Goal: Transaction & Acquisition: Register for event/course

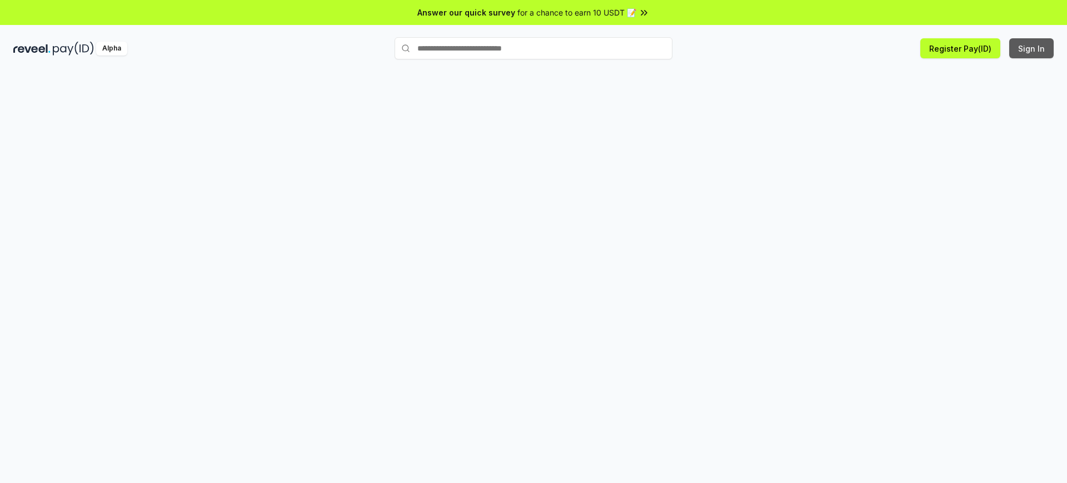
click at [1033, 48] on button "Sign In" at bounding box center [1031, 48] width 44 height 20
click at [968, 48] on button "Register Pay(ID)" at bounding box center [960, 48] width 80 height 20
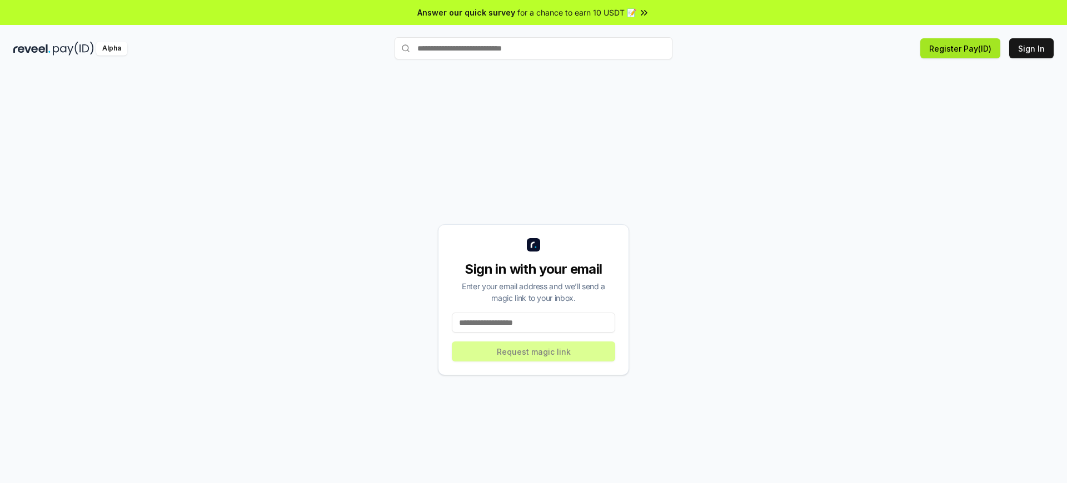
click at [968, 48] on button "Register Pay(ID)" at bounding box center [960, 48] width 80 height 20
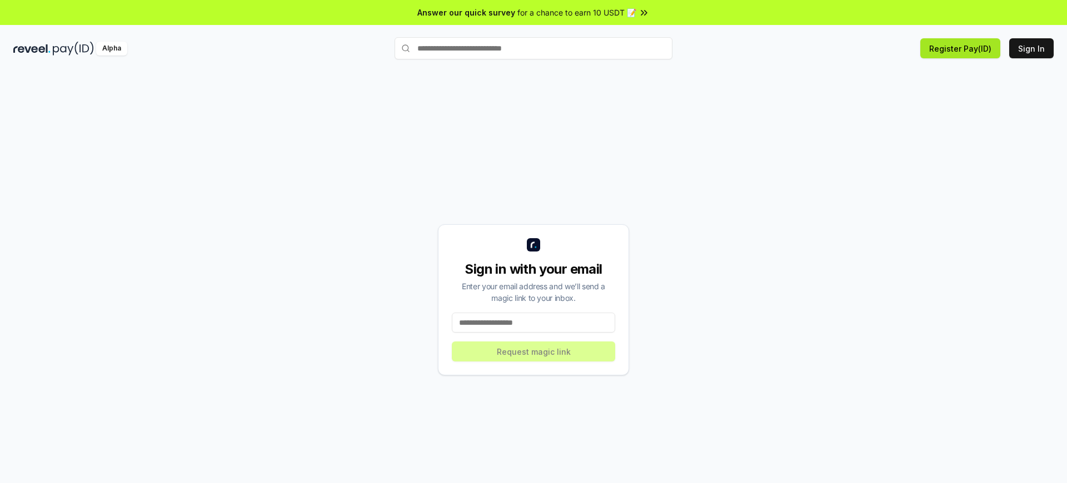
click at [968, 48] on button "Register Pay(ID)" at bounding box center [960, 48] width 80 height 20
click at [1033, 48] on button "Sign In" at bounding box center [1031, 48] width 44 height 20
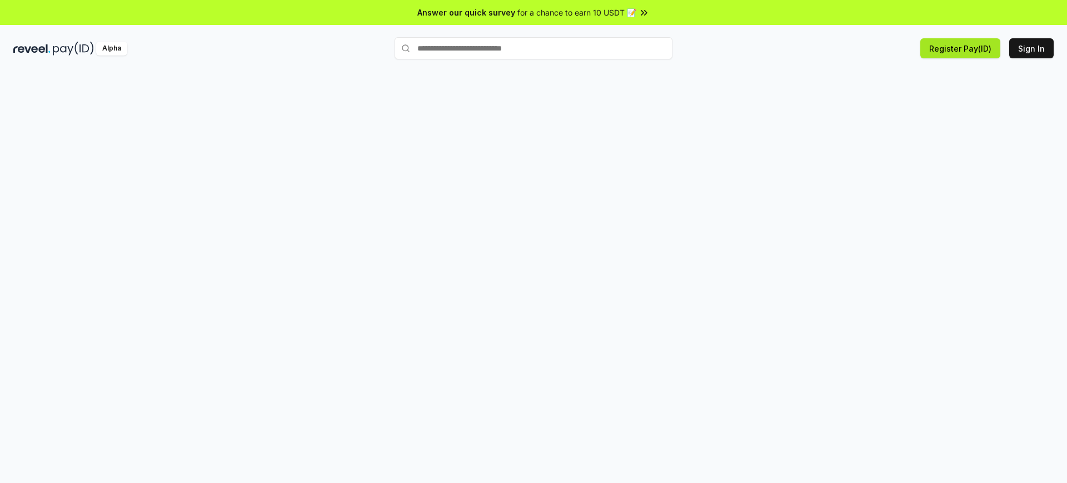
click at [968, 48] on button "Register Pay(ID)" at bounding box center [960, 48] width 80 height 20
click at [1033, 48] on button "Sign In" at bounding box center [1031, 48] width 44 height 20
click at [968, 48] on button "Register Pay(ID)" at bounding box center [960, 48] width 80 height 20
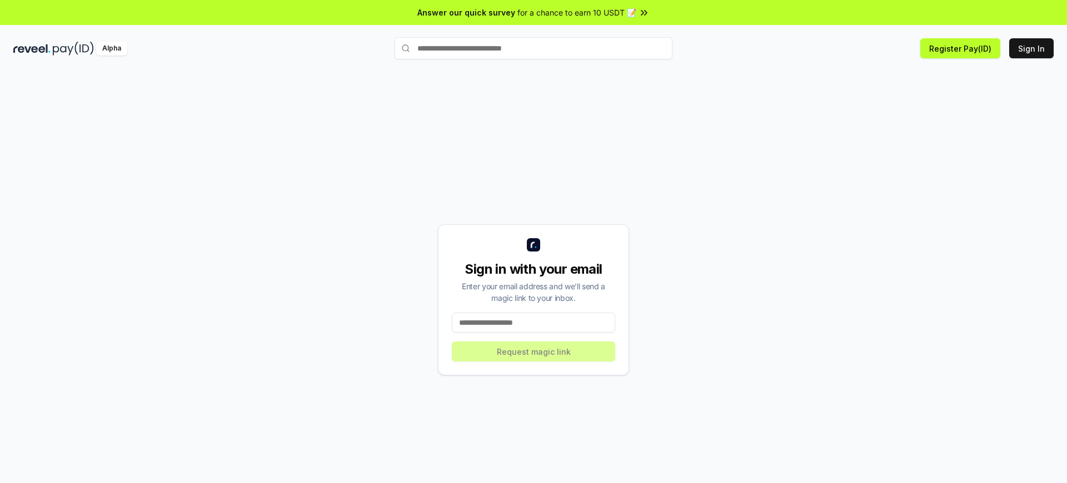
click at [533, 269] on div "Sign in with your email" at bounding box center [533, 270] width 163 height 18
